Goal: Information Seeking & Learning: Learn about a topic

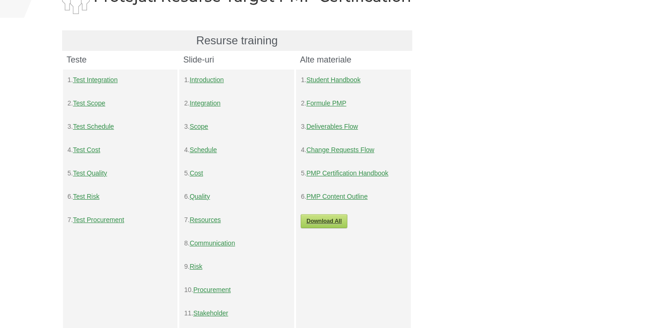
scroll to position [64, 0]
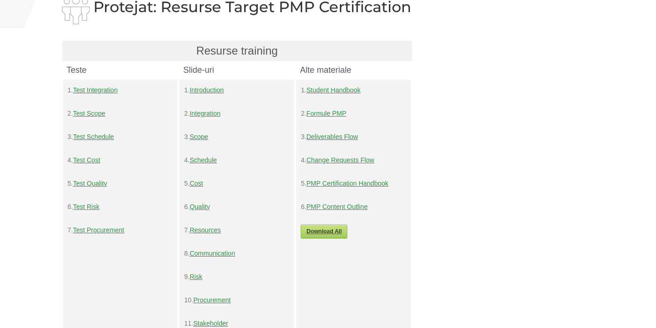
click at [200, 183] on link "Cost" at bounding box center [197, 183] width 14 height 7
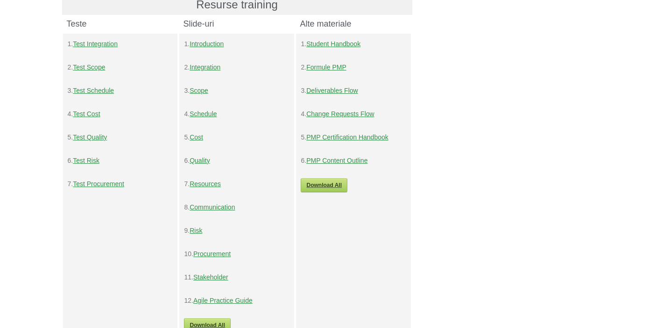
scroll to position [109, 0]
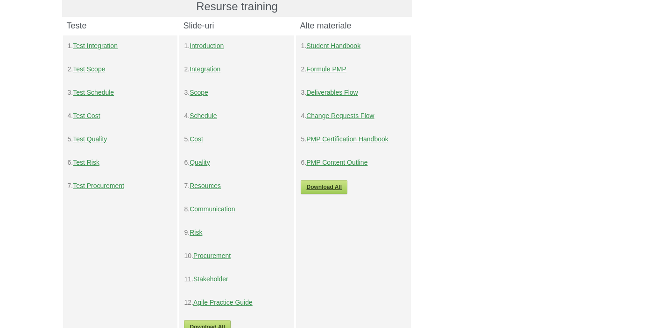
click at [92, 117] on link "Test Cost" at bounding box center [86, 115] width 27 height 7
click at [93, 71] on link "Test Scope" at bounding box center [89, 68] width 32 height 7
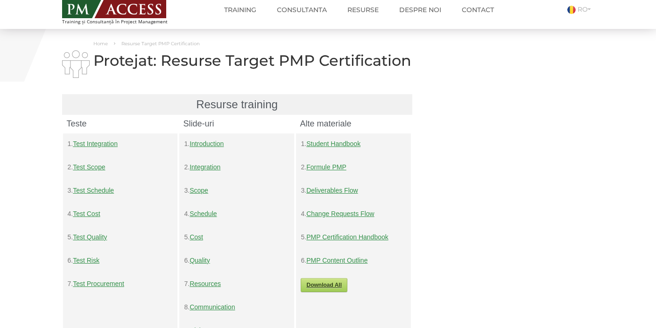
scroll to position [11, 0]
click at [319, 169] on link "Formule PMP" at bounding box center [326, 166] width 40 height 7
click at [326, 168] on link "Formule PMP" at bounding box center [326, 166] width 40 height 7
click at [334, 237] on link "PMP Certification Handbook" at bounding box center [347, 236] width 82 height 7
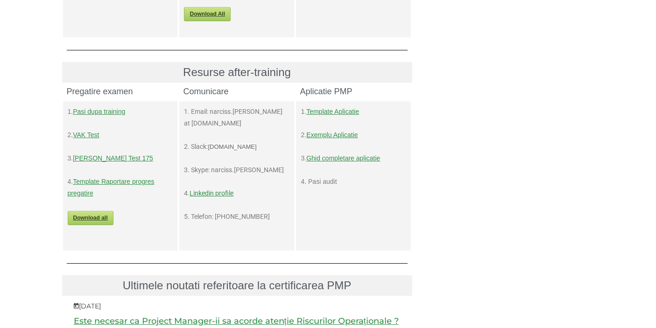
scroll to position [434, 0]
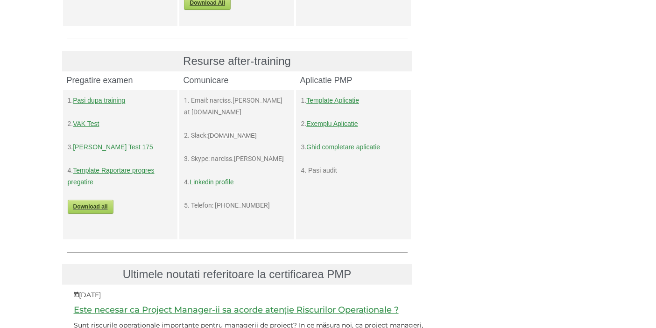
click at [147, 173] on link "Template Raportare progres pregatire" at bounding box center [111, 176] width 87 height 19
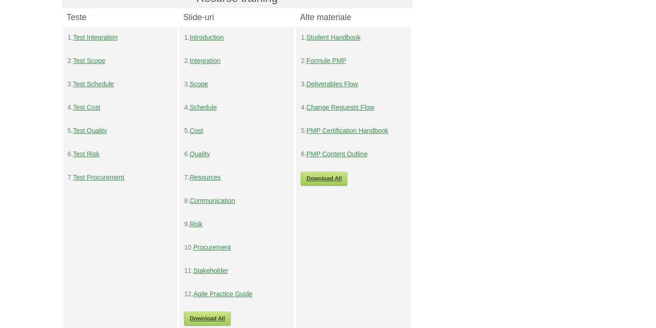
scroll to position [62, 0]
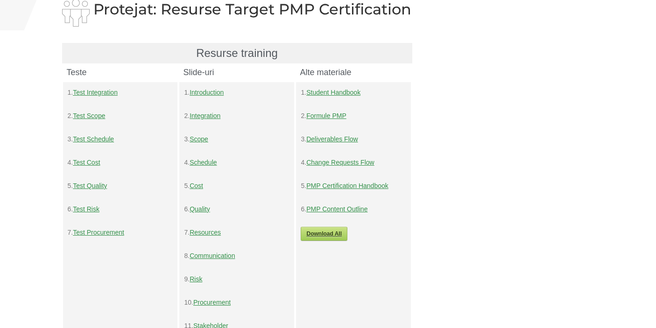
click at [201, 186] on link "Cost" at bounding box center [197, 185] width 14 height 7
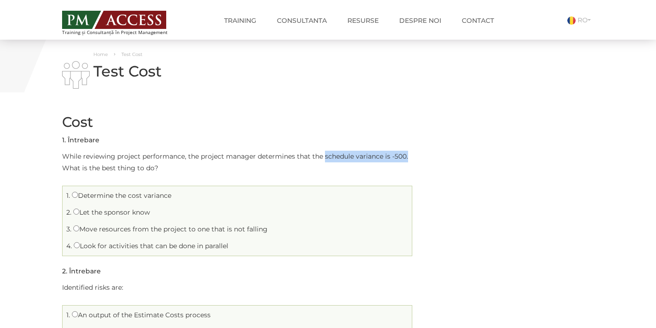
drag, startPoint x: 324, startPoint y: 155, endPoint x: 409, endPoint y: 158, distance: 84.6
click at [409, 158] on p "While reviewing project performance, the project manager determines that the sc…" at bounding box center [237, 162] width 350 height 23
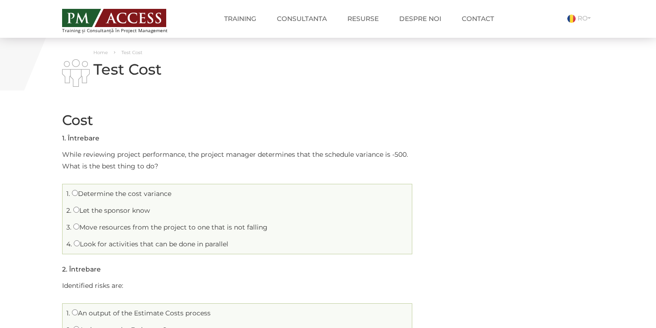
click at [90, 245] on label "Look for activities that can be done in parallel" at bounding box center [151, 244] width 155 height 8
click at [80, 245] on input "Look for activities that can be done in parallel" at bounding box center [77, 244] width 6 height 6
radio input "true"
click at [73, 193] on input "Determine the cost variance" at bounding box center [75, 193] width 6 height 6
radio input "true"
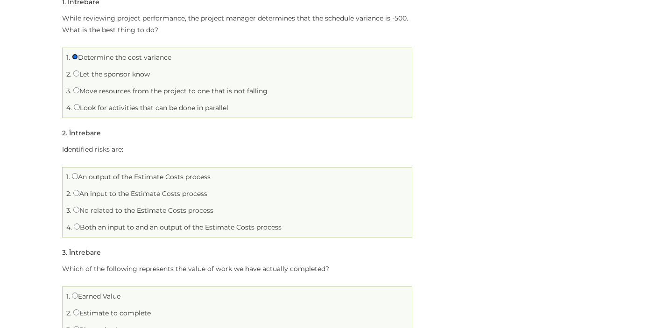
scroll to position [145, 0]
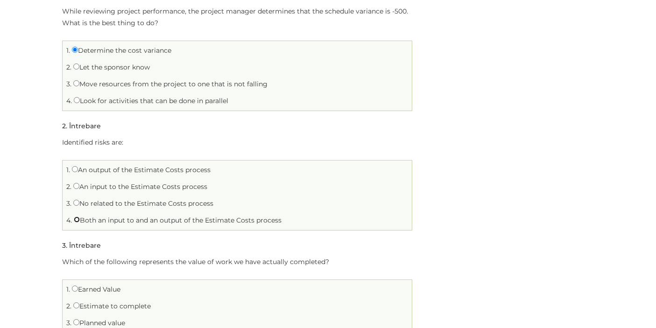
click at [76, 219] on input "Both an input to and an output of the Estimate Costs process" at bounding box center [77, 220] width 6 height 6
radio input "true"
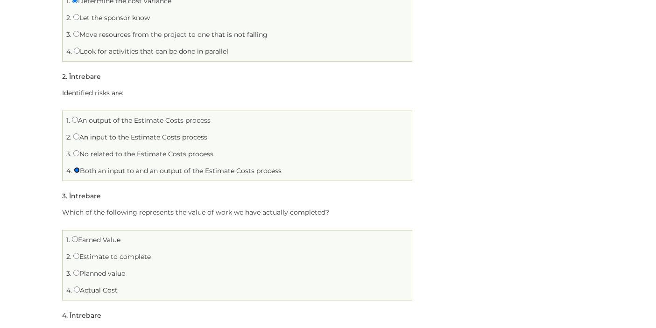
scroll to position [199, 0]
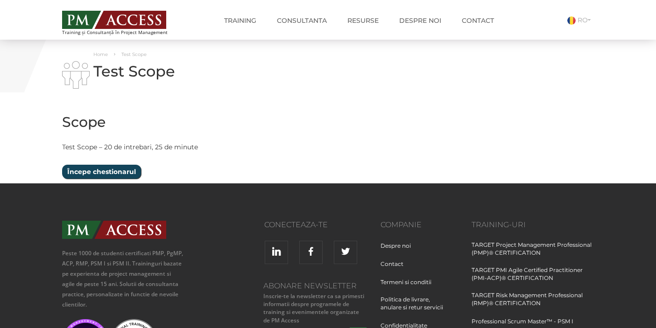
click at [102, 171] on input "Începe chestionarul" at bounding box center [101, 172] width 79 height 14
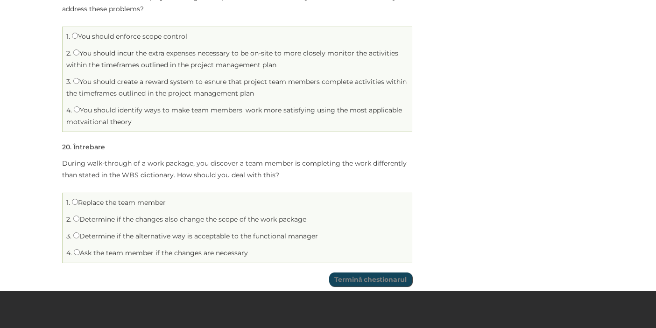
scroll to position [2536, 0]
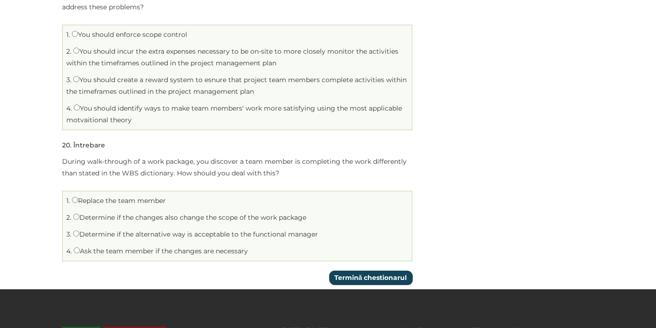
click at [343, 271] on input "Termină chestionarul" at bounding box center [370, 278] width 83 height 14
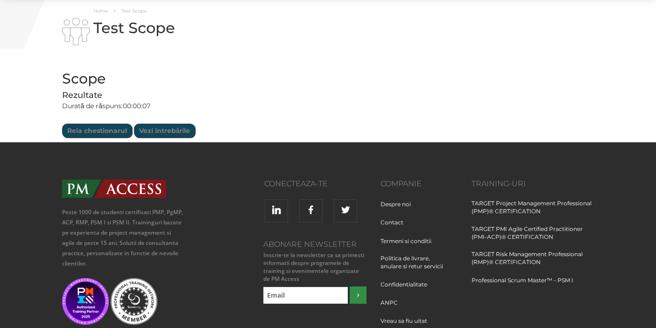
scroll to position [35, 0]
